Goal: Transaction & Acquisition: Purchase product/service

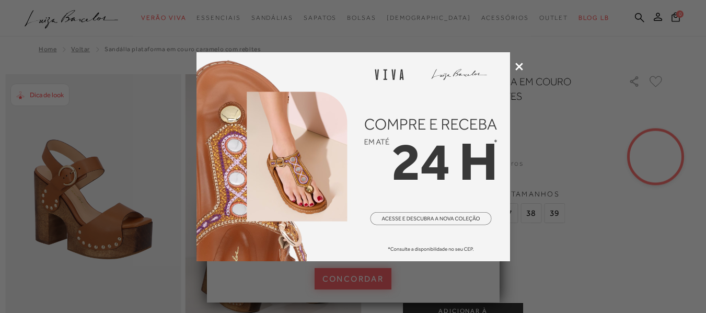
click at [517, 65] on icon at bounding box center [519, 67] width 8 height 8
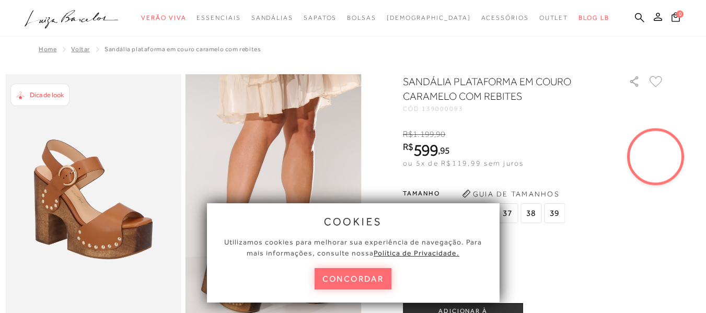
click at [374, 274] on button "concordar" at bounding box center [353, 278] width 77 height 21
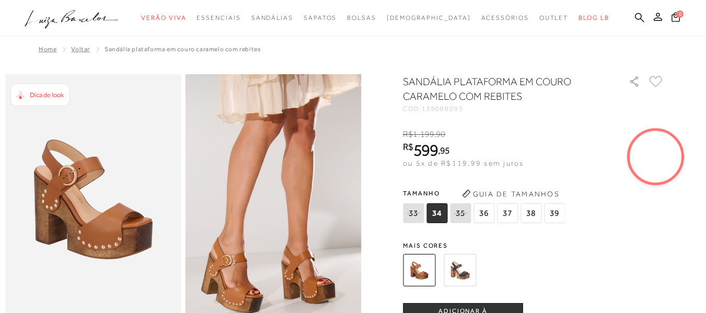
click at [482, 215] on span "36" at bounding box center [484, 213] width 21 height 20
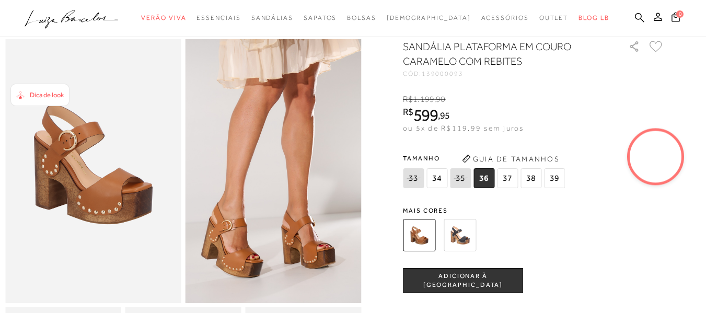
scroll to position [52, 0]
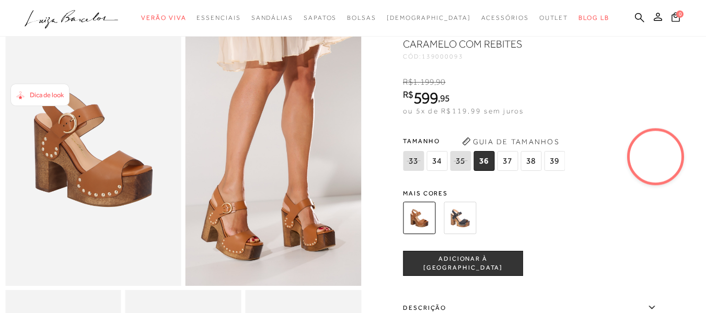
click at [473, 218] on img at bounding box center [460, 218] width 32 height 32
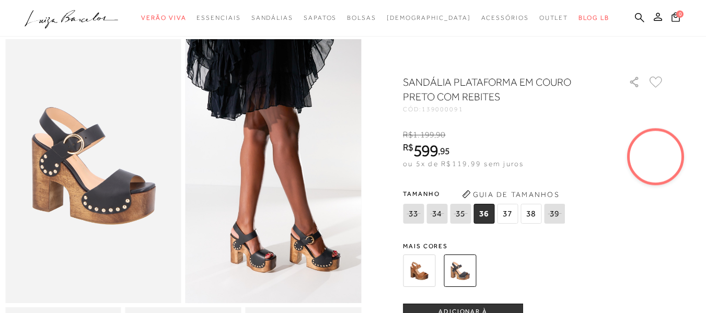
scroll to position [52, 0]
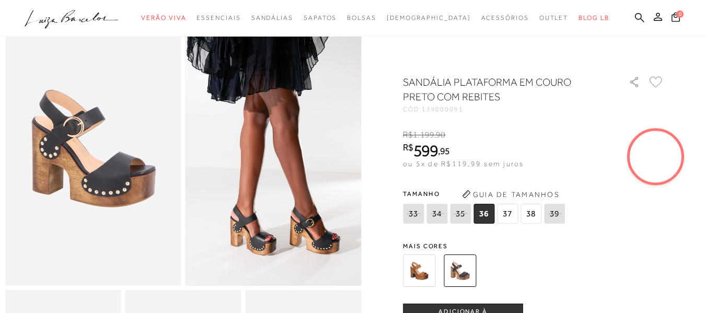
click at [424, 272] on img at bounding box center [419, 271] width 32 height 32
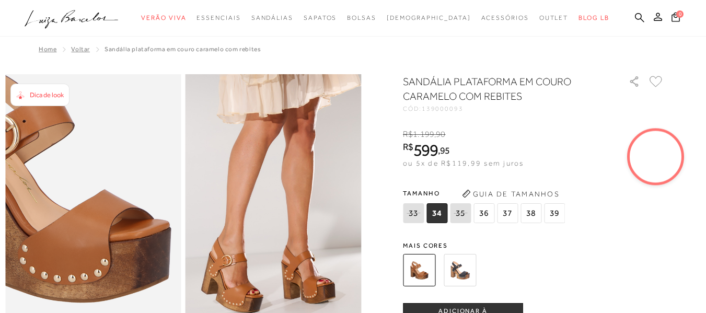
click at [134, 219] on img at bounding box center [52, 197] width 352 height 528
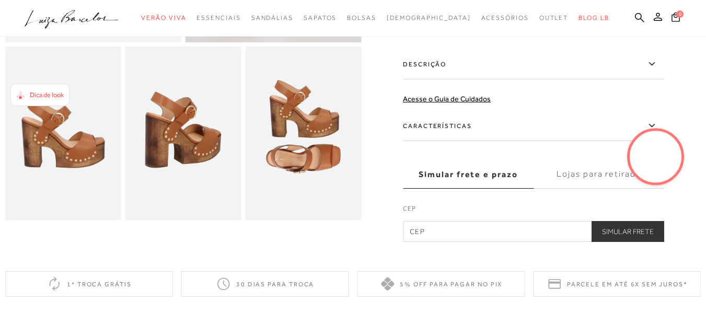
scroll to position [314, 0]
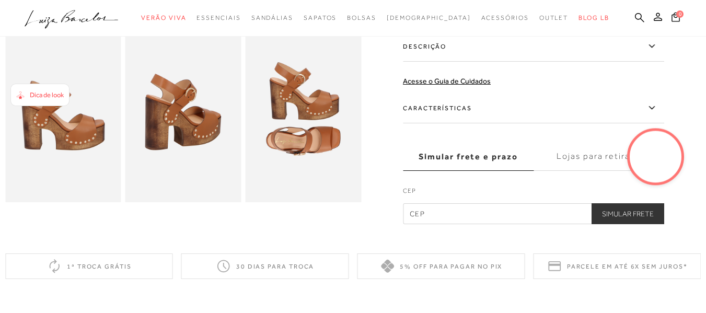
click at [464, 221] on input "text" at bounding box center [533, 213] width 261 height 21
type input "40285-440"
click at [617, 215] on button "Simular Frete" at bounding box center [628, 213] width 73 height 21
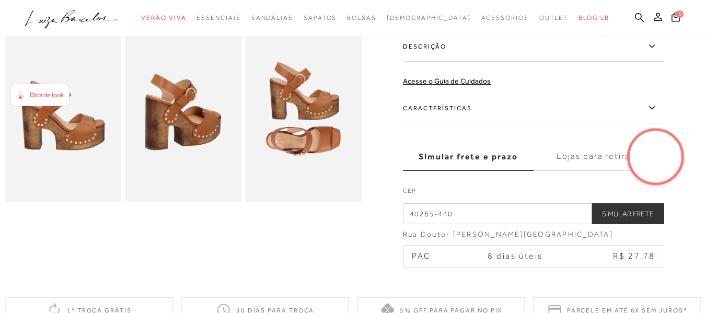
click at [475, 101] on label "Características" at bounding box center [533, 108] width 261 height 30
click at [0, 0] on input "Características" at bounding box center [0, 0] width 0 height 0
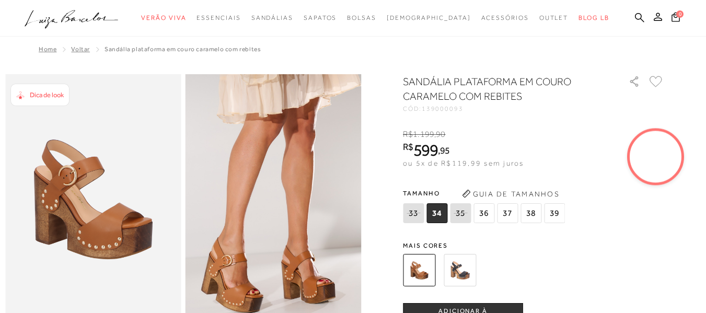
click at [488, 213] on span "36" at bounding box center [484, 213] width 21 height 20
click at [650, 157] on video at bounding box center [655, 156] width 49 height 49
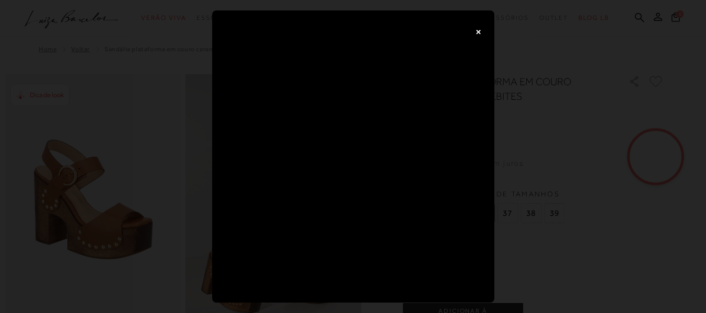
click at [473, 32] on button "×" at bounding box center [478, 31] width 21 height 21
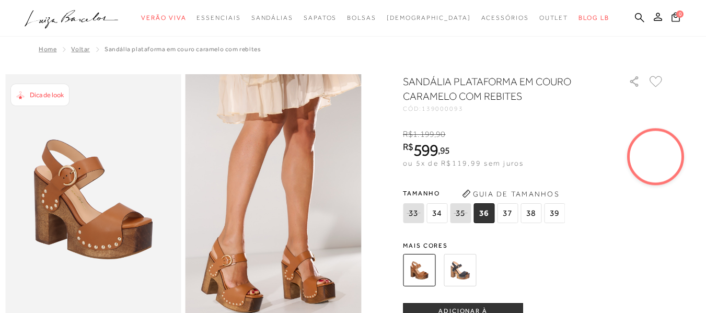
click at [640, 176] on video at bounding box center [655, 156] width 49 height 49
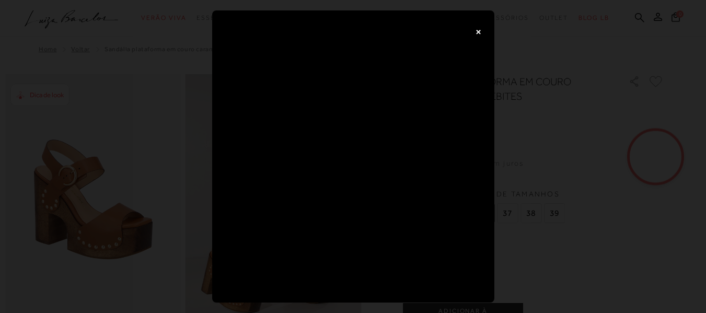
click at [476, 31] on button "×" at bounding box center [478, 31] width 21 height 21
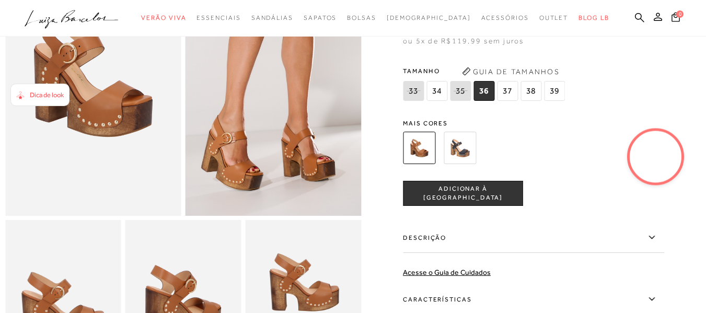
scroll to position [157, 0]
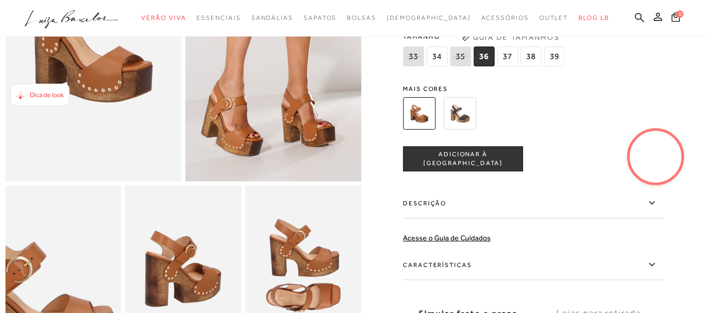
click at [95, 255] on img at bounding box center [30, 297] width 232 height 348
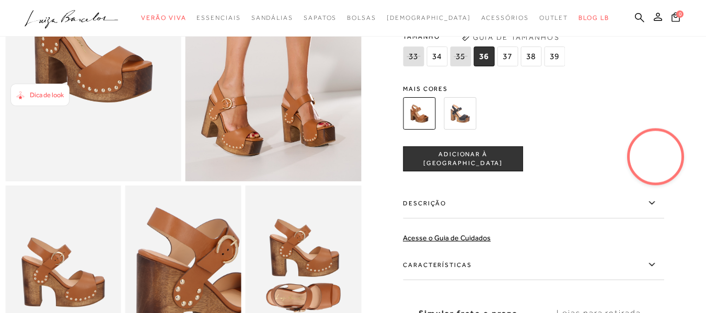
click at [154, 261] on img at bounding box center [212, 291] width 232 height 348
